Goal: Information Seeking & Learning: Find specific fact

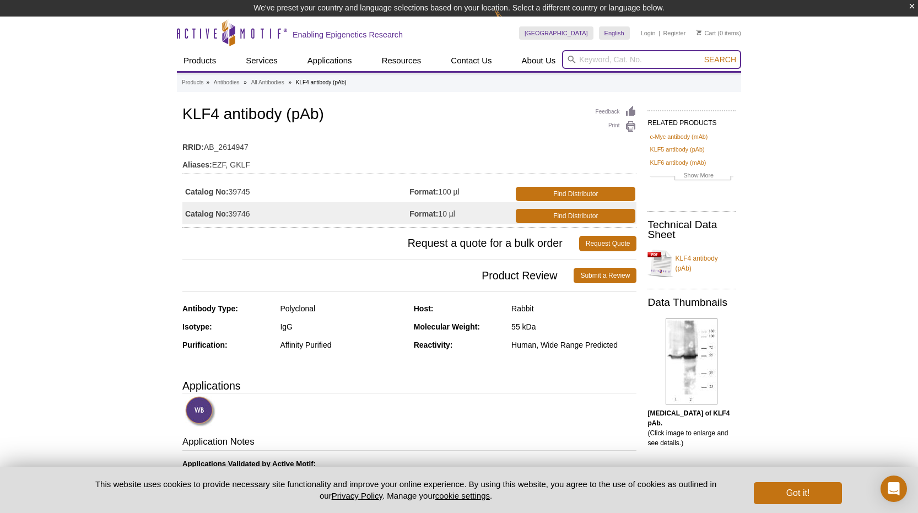
click at [603, 58] on input "search" at bounding box center [651, 59] width 179 height 19
type input "klf4"
click at [701, 55] on button "Search" at bounding box center [720, 60] width 39 height 10
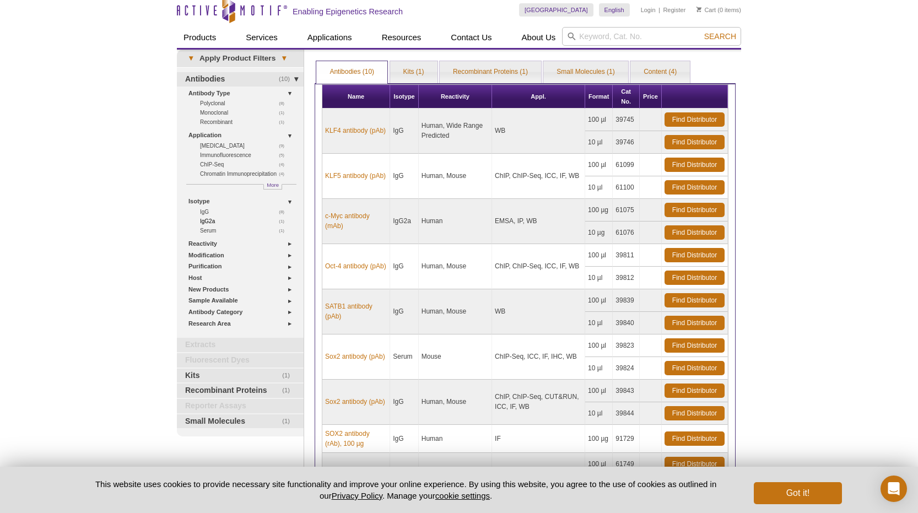
scroll to position [24, 0]
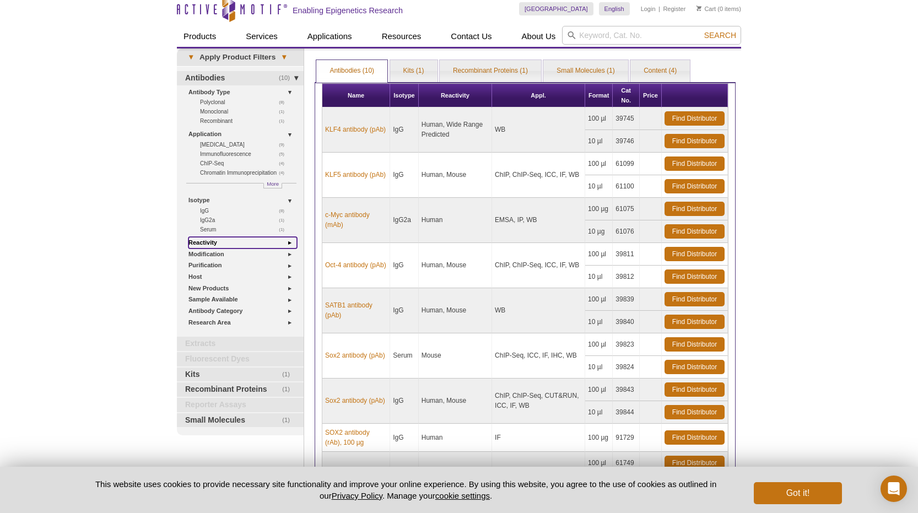
click at [286, 240] on link "Reactivity" at bounding box center [242, 243] width 109 height 12
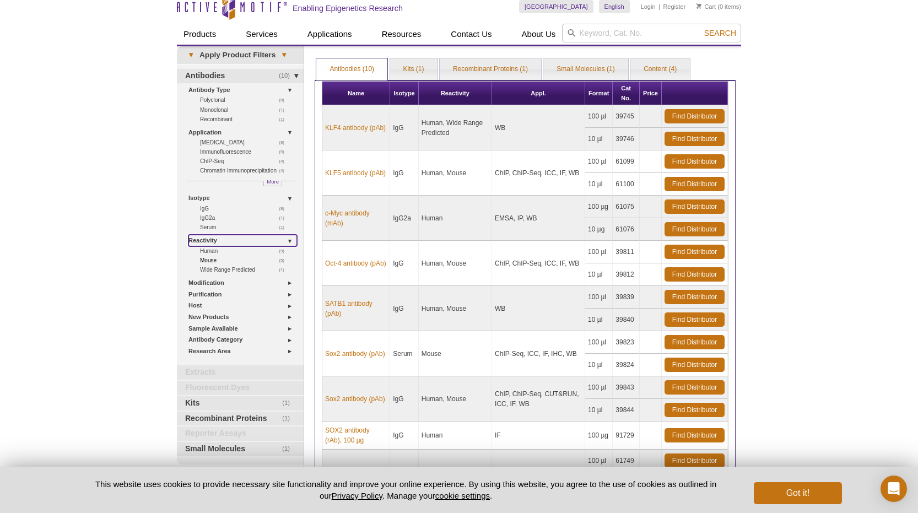
scroll to position [8, 0]
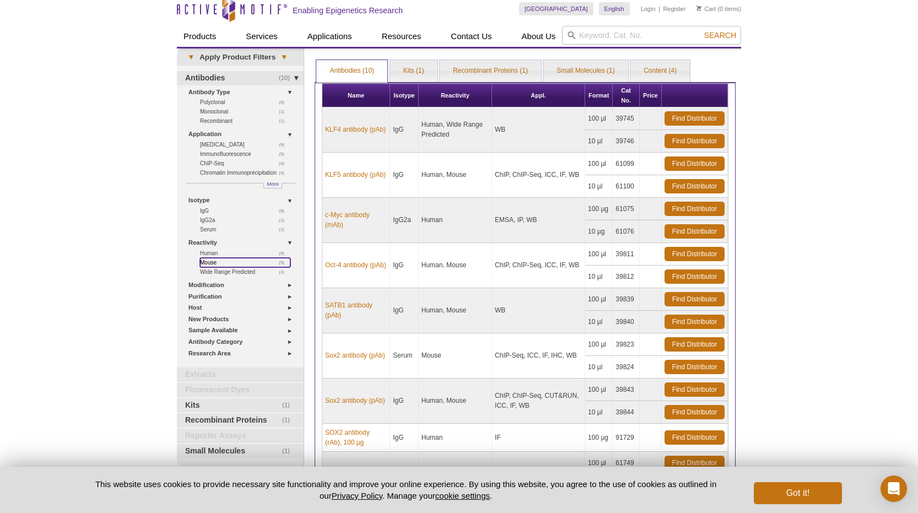
click at [210, 261] on link "(5) Mouse" at bounding box center [245, 262] width 90 height 9
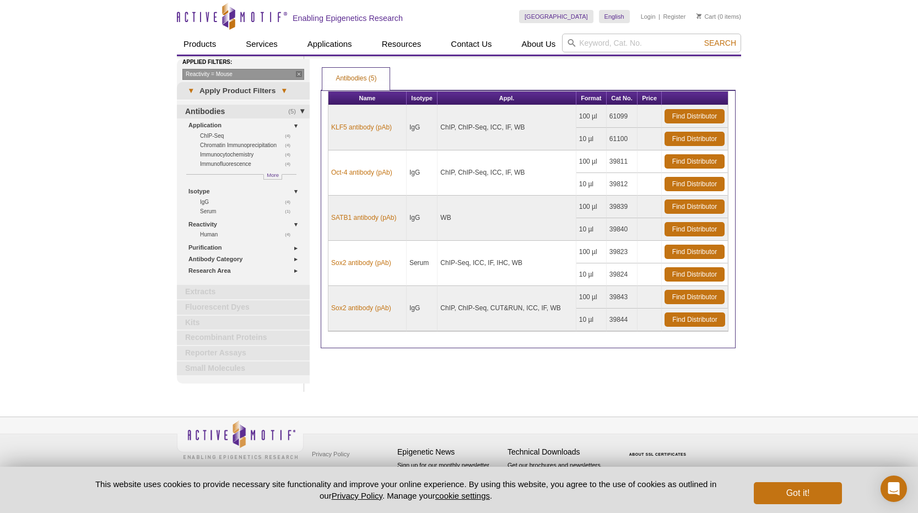
click at [760, 217] on div "Active Motif Logo Enabling Epigenetics Research 0 Search Skip to content Active…" at bounding box center [459, 256] width 918 height 513
